Goal: Participate in discussion: Engage in conversation with other users on a specific topic

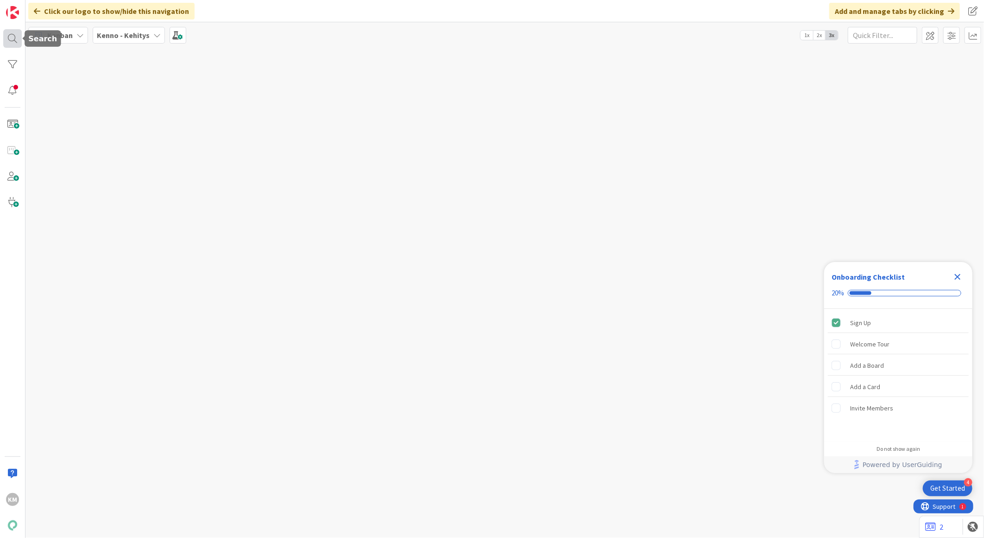
click at [10, 38] on div at bounding box center [12, 38] width 19 height 19
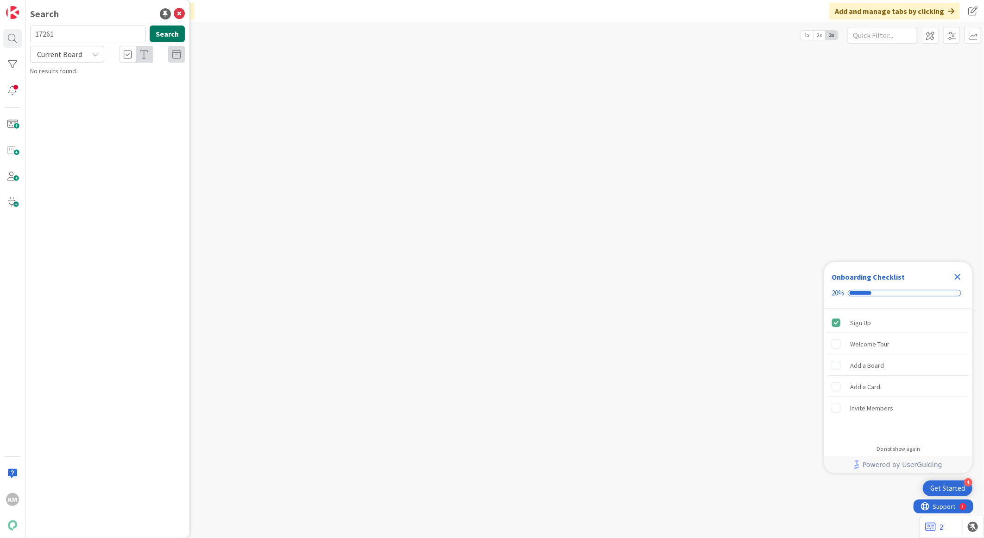
type input "17261"
click at [166, 33] on button "Search" at bounding box center [167, 33] width 35 height 17
click at [96, 77] on span "TA:n käyttämättömät vesiennakot" at bounding box center [111, 81] width 93 height 8
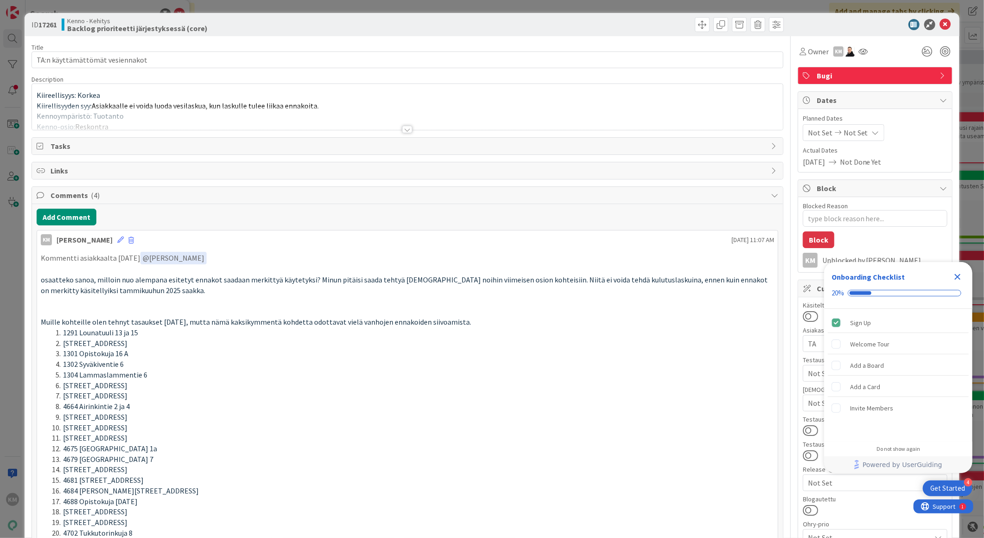
type textarea "x"
click at [86, 218] on button "Add Comment" at bounding box center [67, 217] width 60 height 17
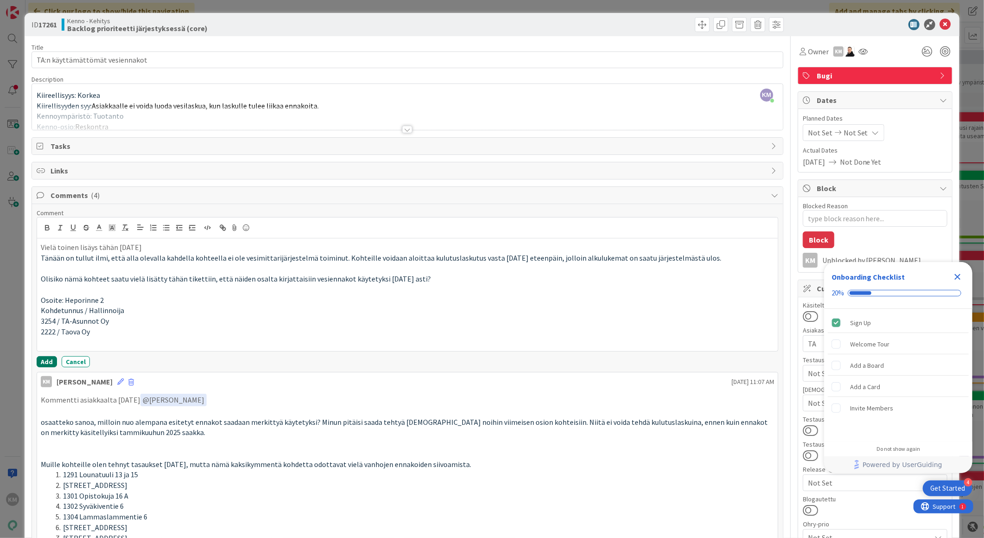
click at [47, 363] on button "Add" at bounding box center [47, 361] width 20 height 11
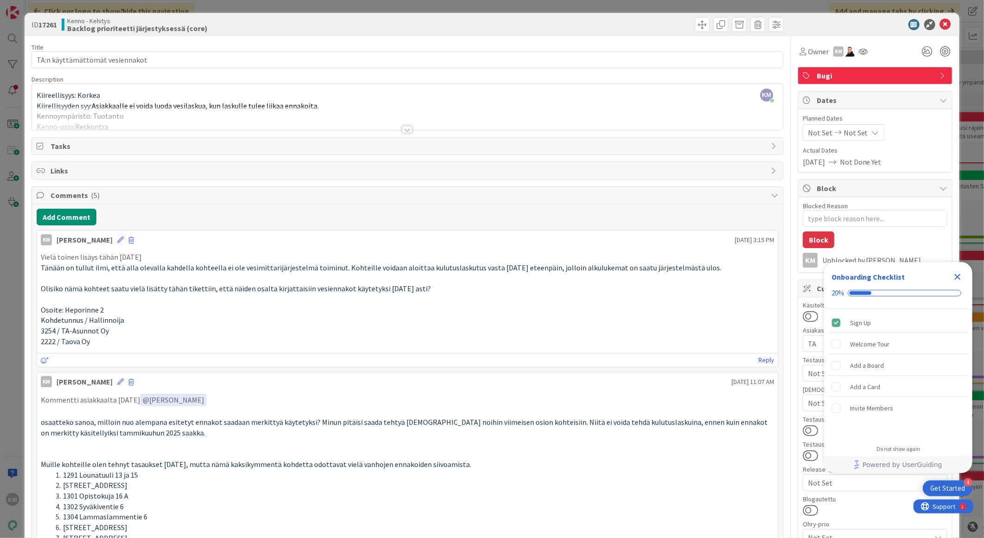
type textarea "x"
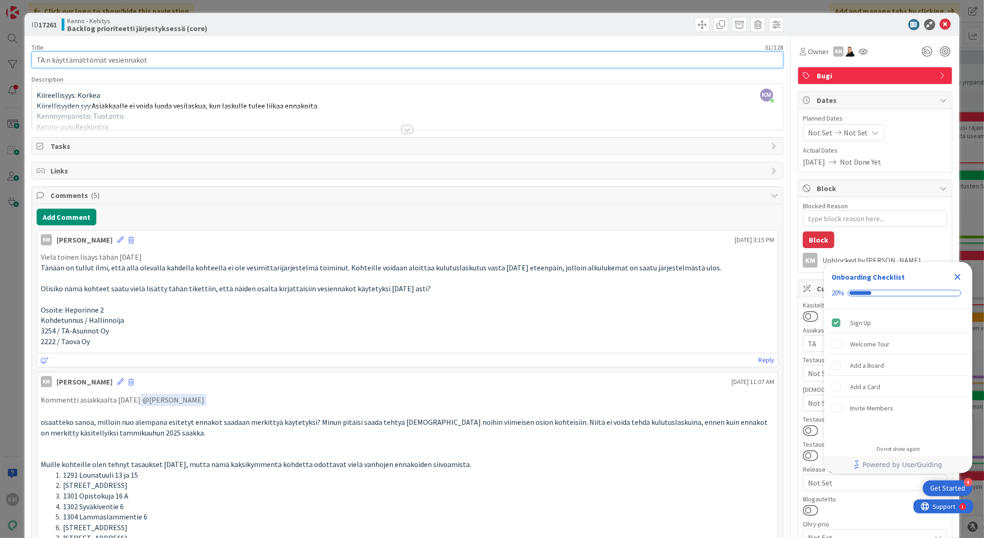
click at [614, 62] on input "TA:n käyttämättömät vesiennakot" at bounding box center [408, 59] width 752 height 17
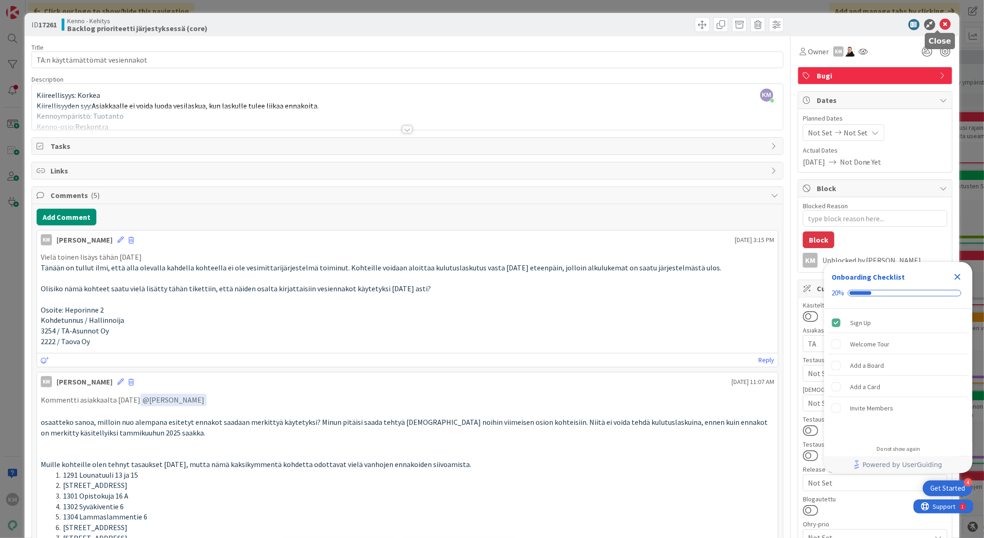
click at [940, 22] on icon at bounding box center [945, 24] width 11 height 11
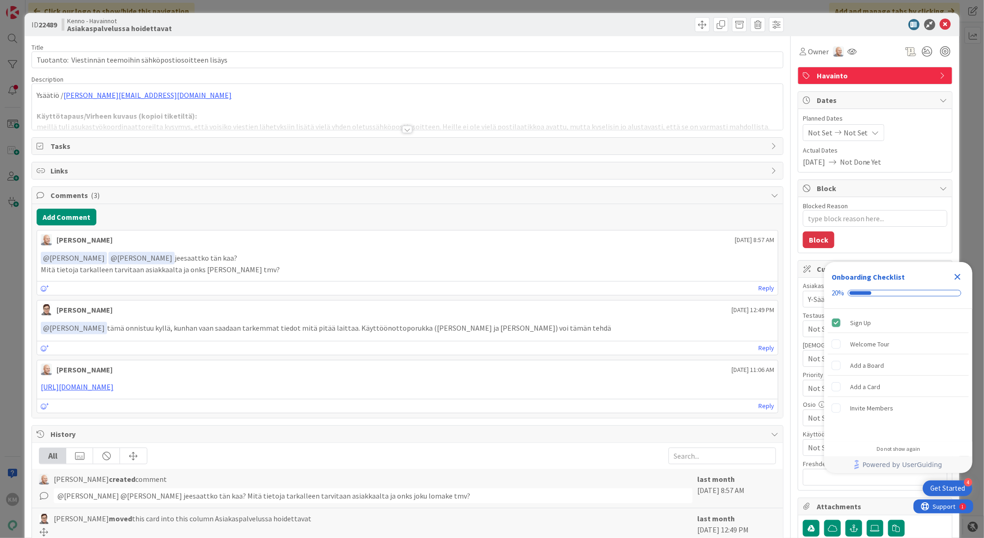
type textarea "x"
click at [957, 275] on icon "Close Checklist" at bounding box center [958, 277] width 6 height 6
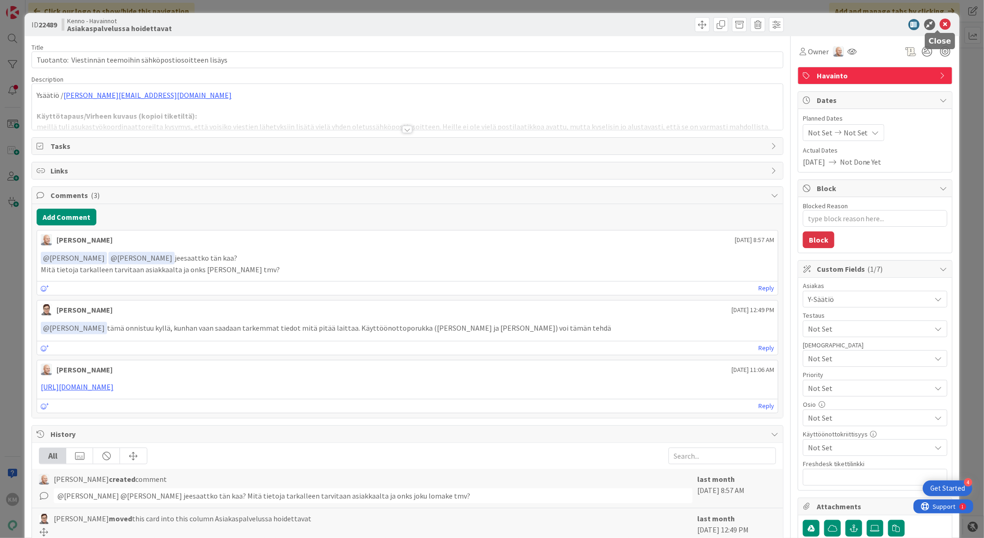
click at [940, 22] on icon at bounding box center [945, 24] width 11 height 11
